Goal: Information Seeking & Learning: Compare options

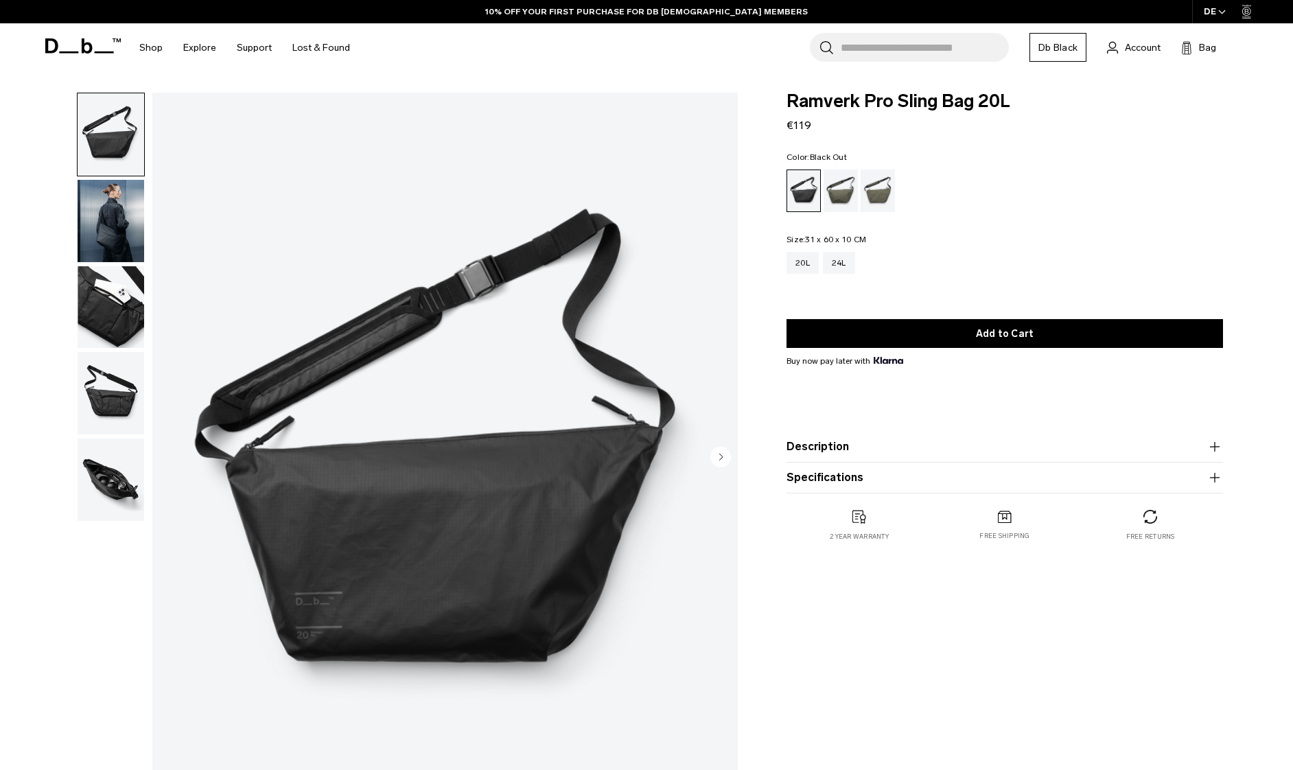
click at [839, 189] on div "Forest Green" at bounding box center [840, 190] width 35 height 43
click at [838, 195] on div "Forest Green" at bounding box center [840, 190] width 35 height 43
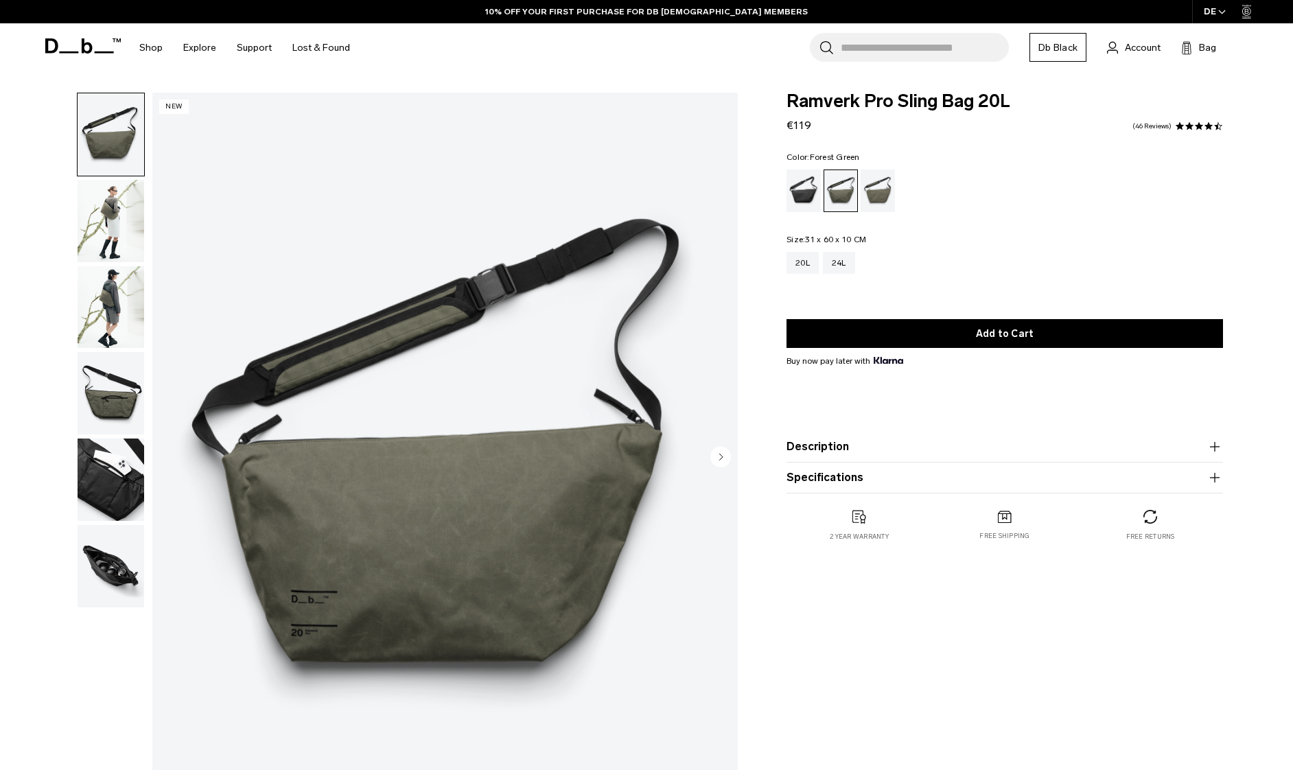
click at [103, 405] on img "button" at bounding box center [111, 393] width 67 height 82
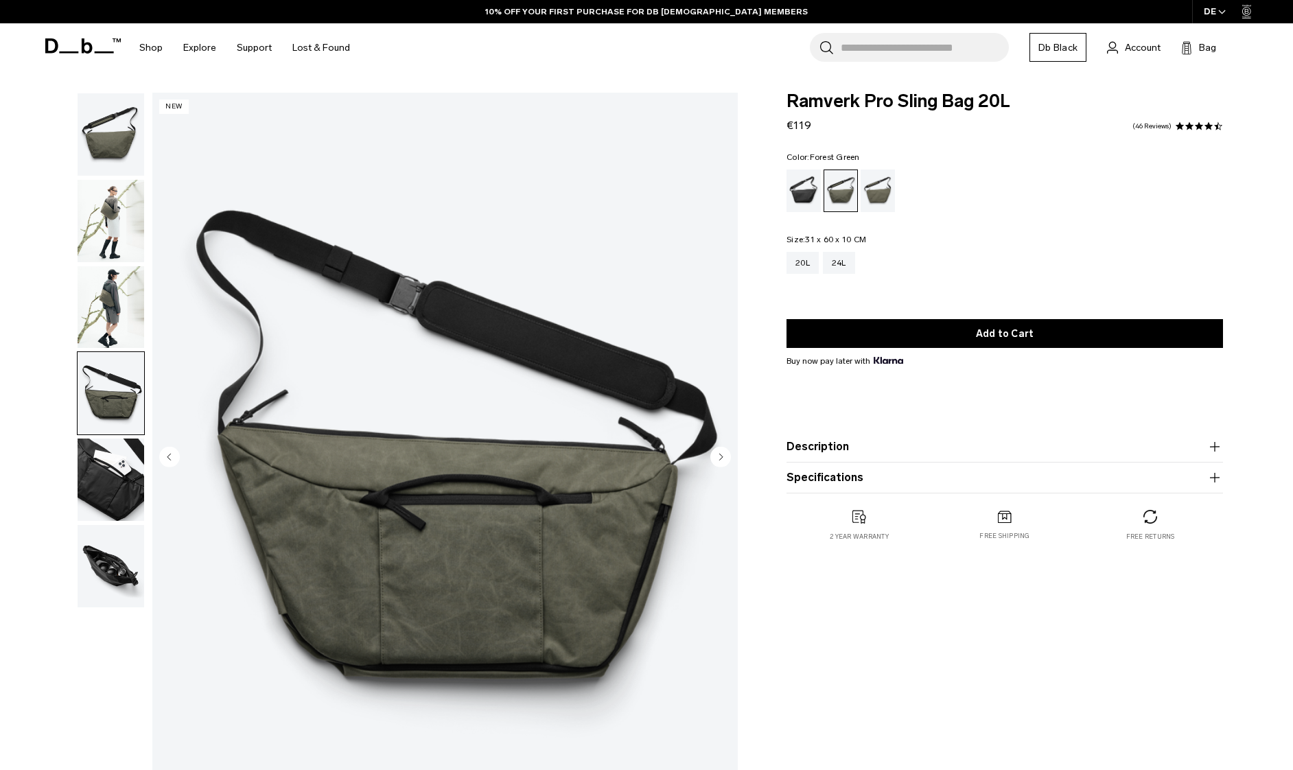
click at [133, 314] on img "button" at bounding box center [111, 307] width 67 height 82
click at [132, 314] on img "button" at bounding box center [111, 307] width 67 height 82
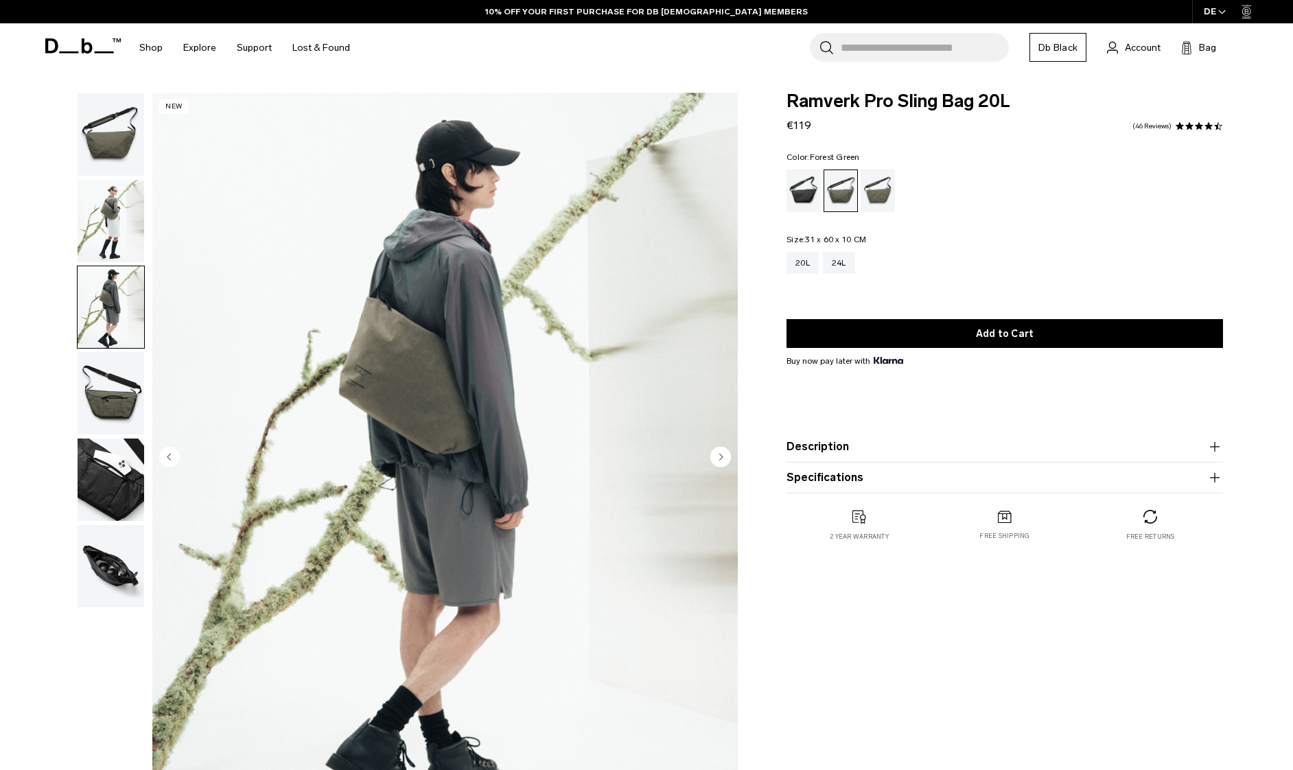
click at [126, 236] on img "button" at bounding box center [111, 221] width 67 height 82
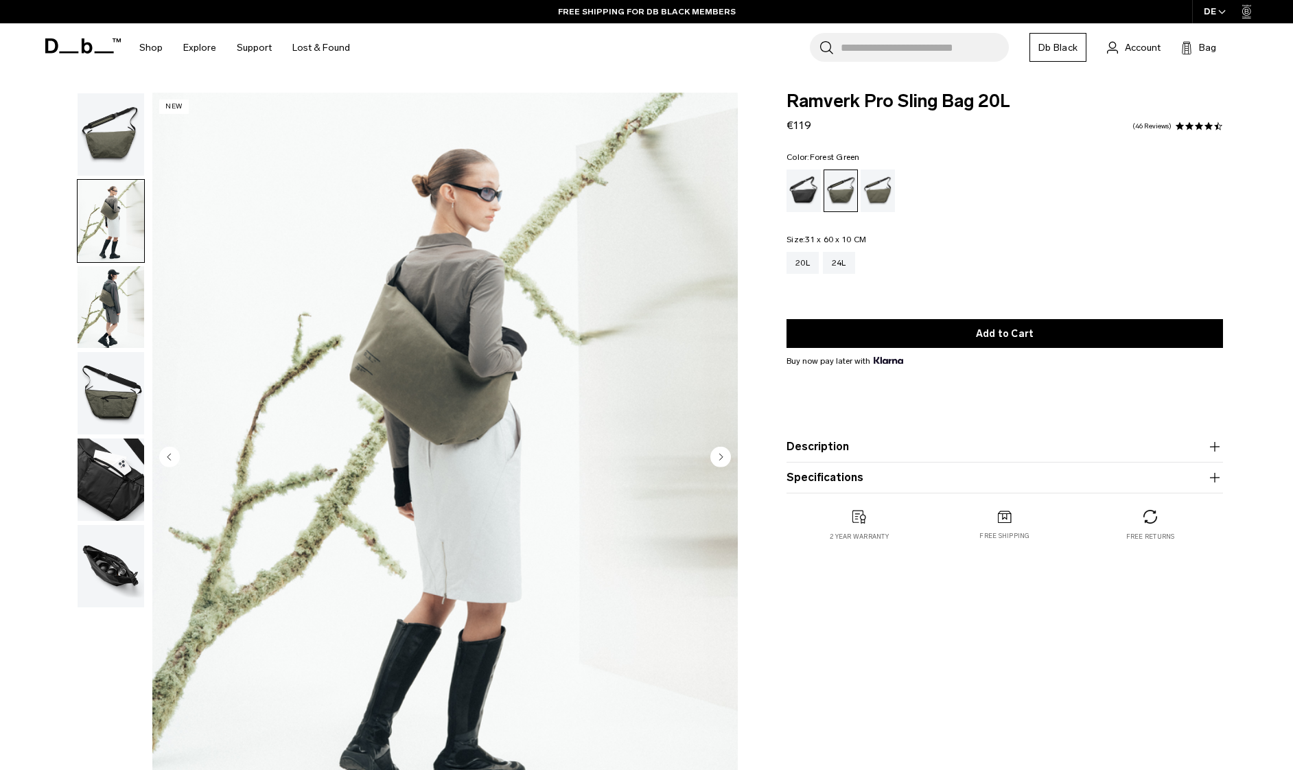
click at [108, 139] on img "button" at bounding box center [111, 134] width 67 height 82
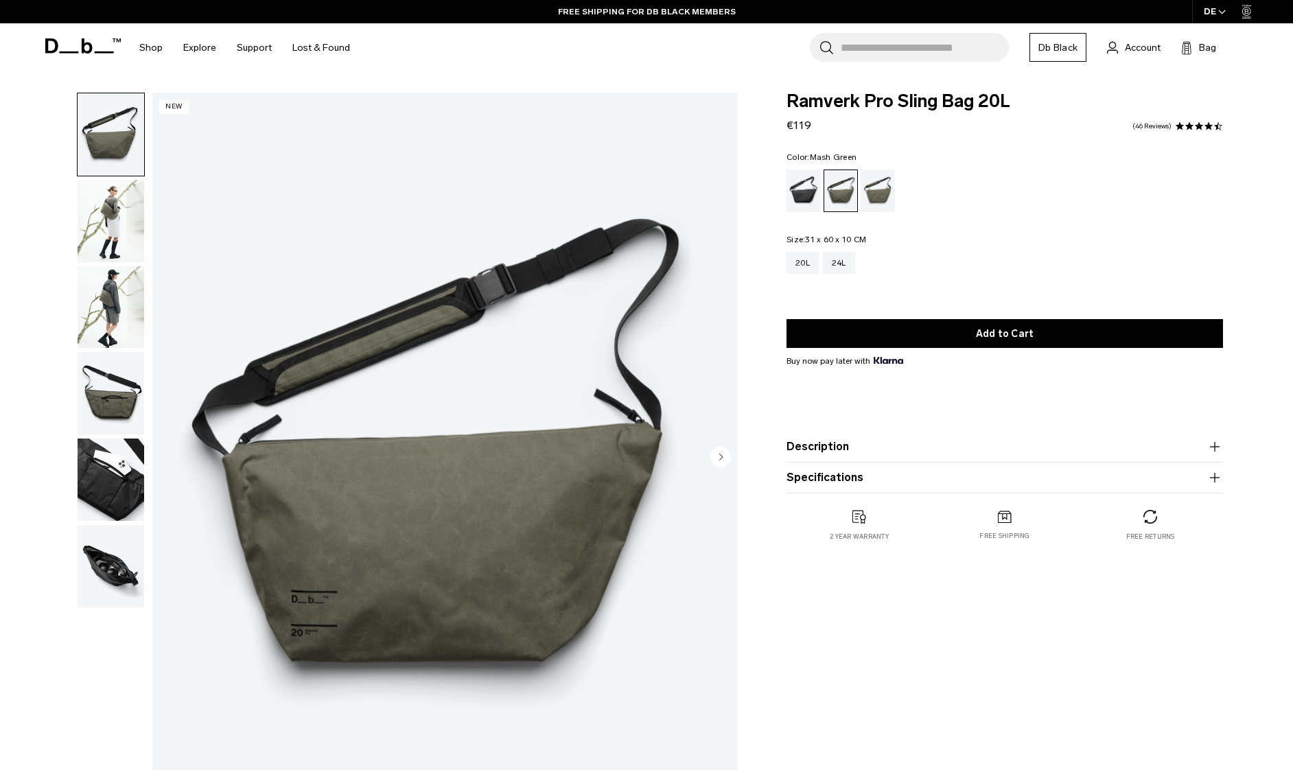
click at [880, 200] on div "Mash Green" at bounding box center [878, 190] width 35 height 43
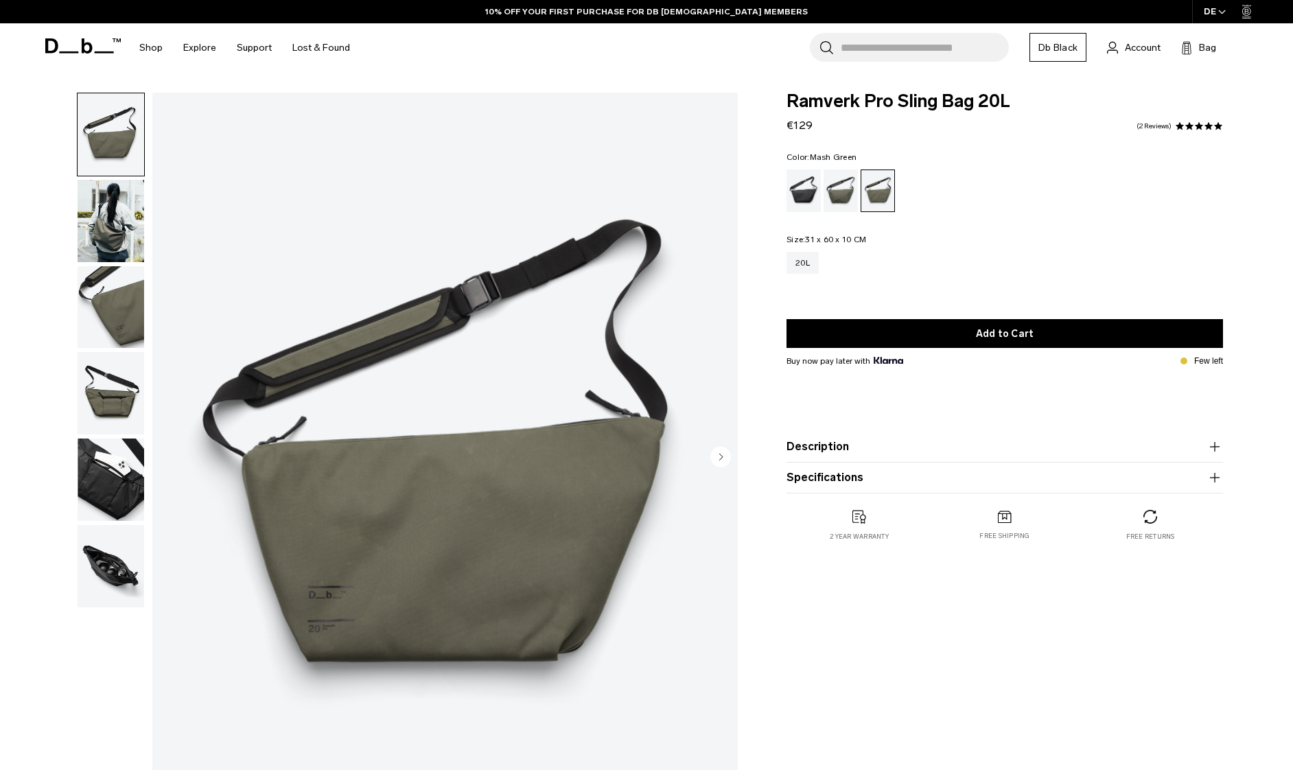
click at [118, 312] on img "button" at bounding box center [111, 307] width 67 height 82
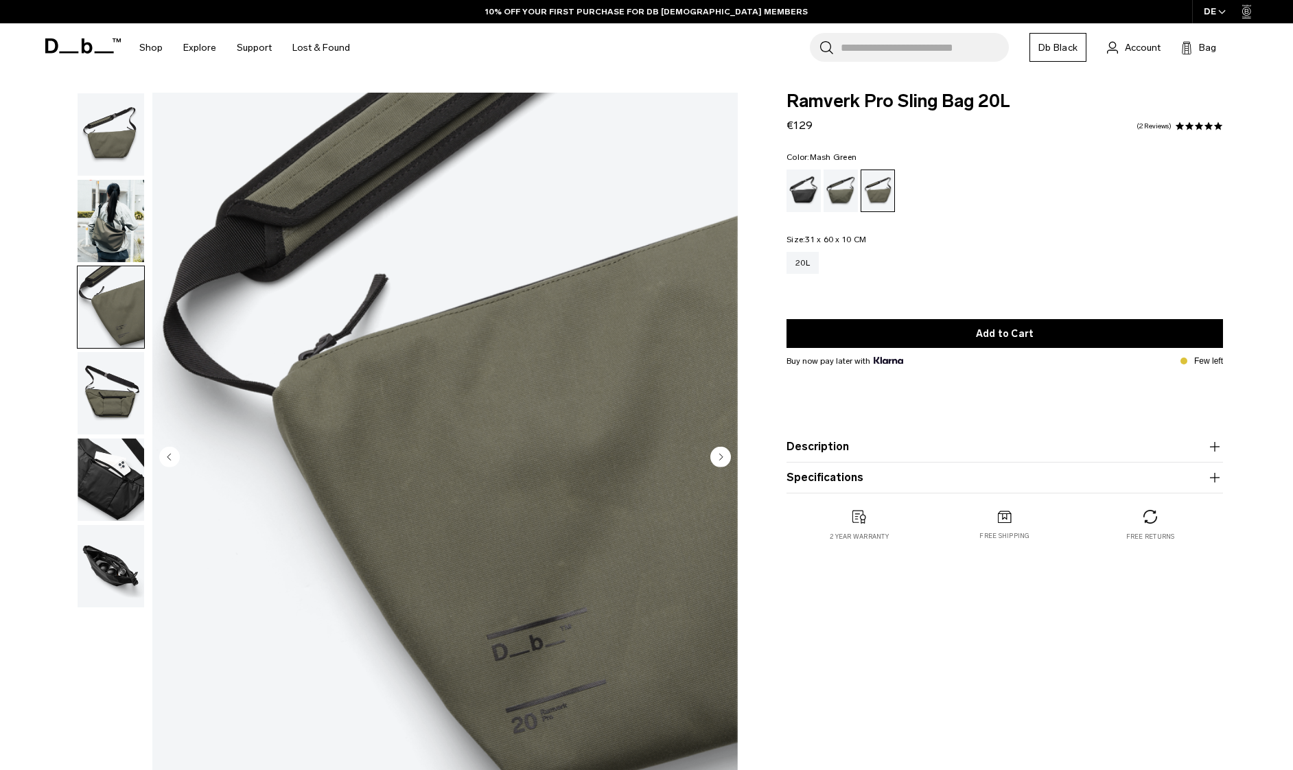
click at [114, 217] on img "button" at bounding box center [111, 221] width 67 height 82
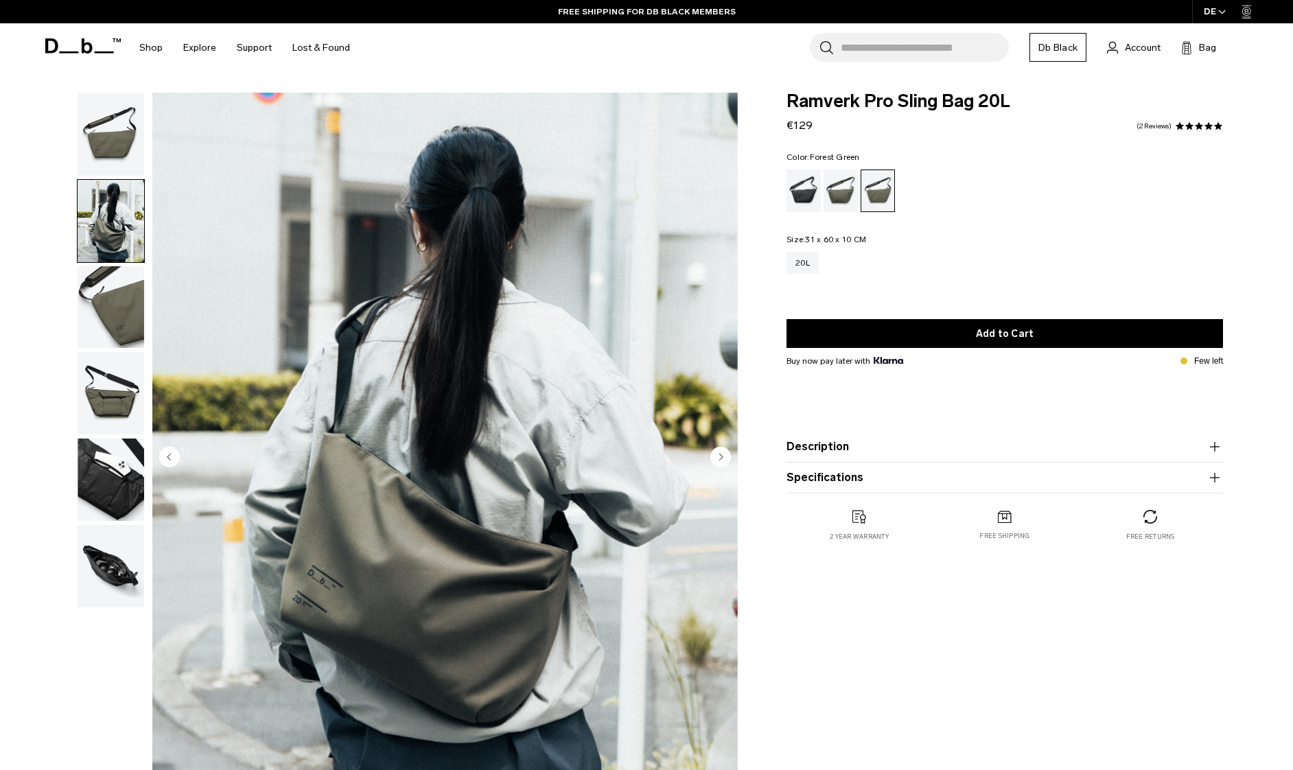
click at [839, 185] on div "Forest Green" at bounding box center [840, 190] width 35 height 43
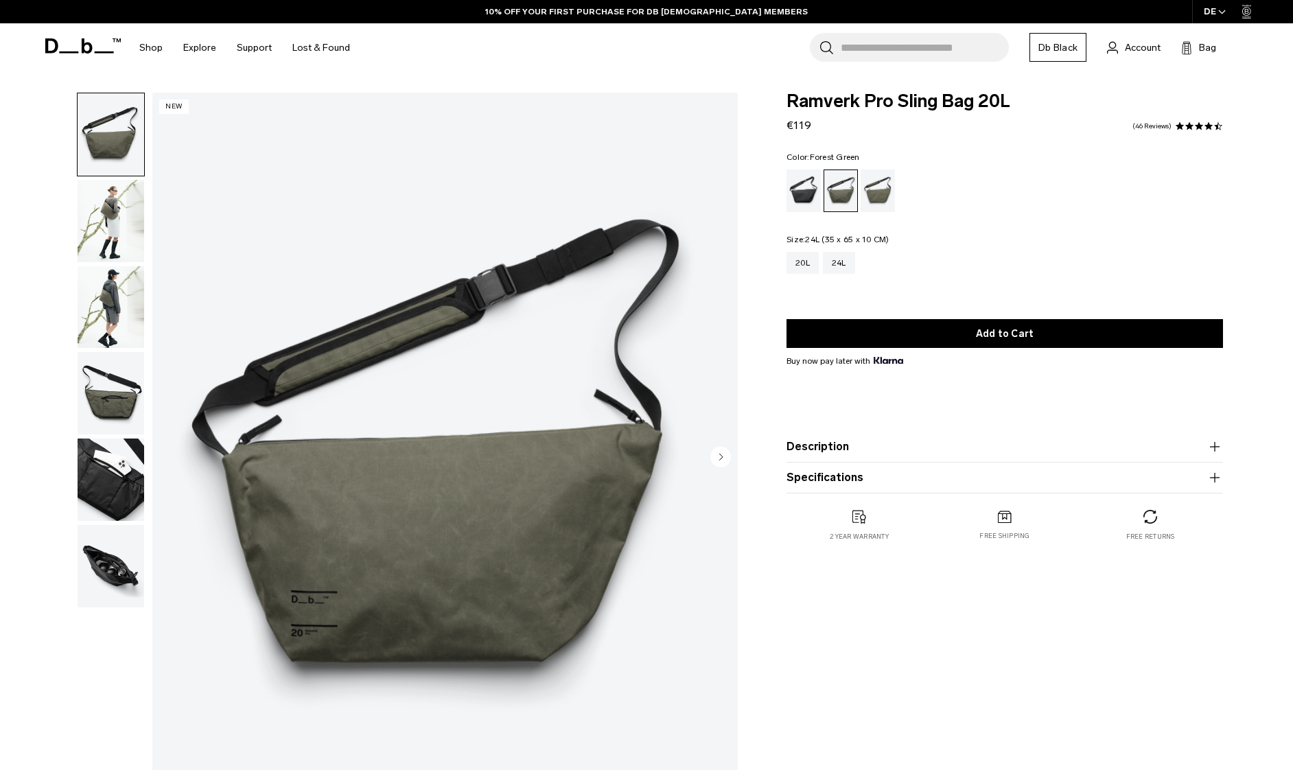
click at [846, 267] on div "24L" at bounding box center [839, 263] width 32 height 22
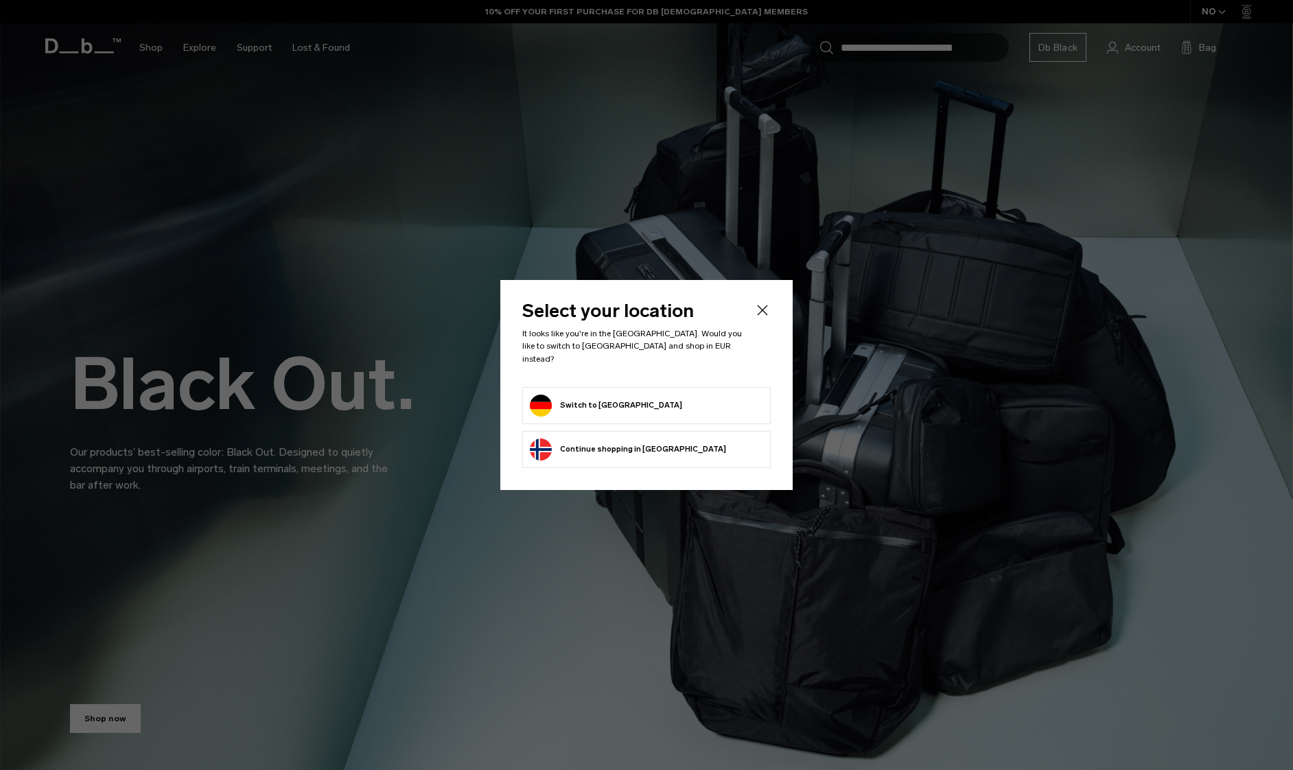
click at [599, 401] on button "Switch to Germany" at bounding box center [606, 406] width 152 height 22
